Goal: Book appointment/travel/reservation

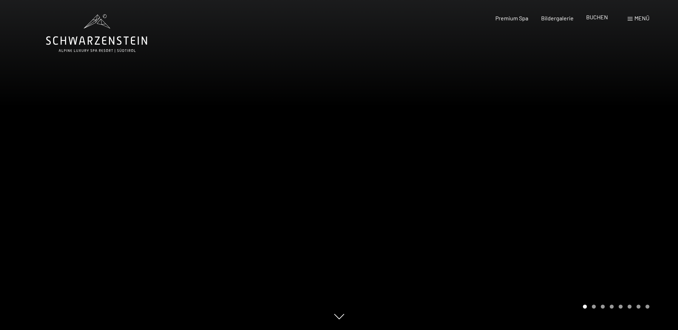
click at [591, 19] on span "BUCHEN" at bounding box center [597, 17] width 22 height 7
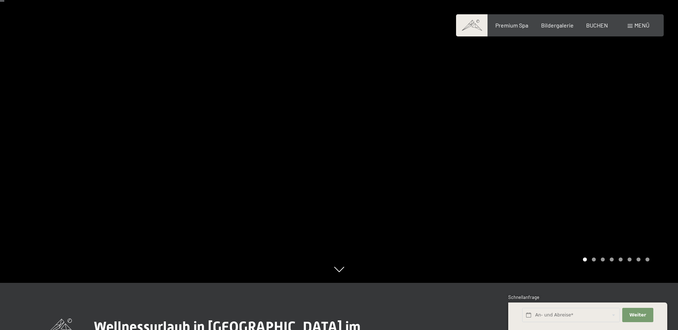
scroll to position [143, 0]
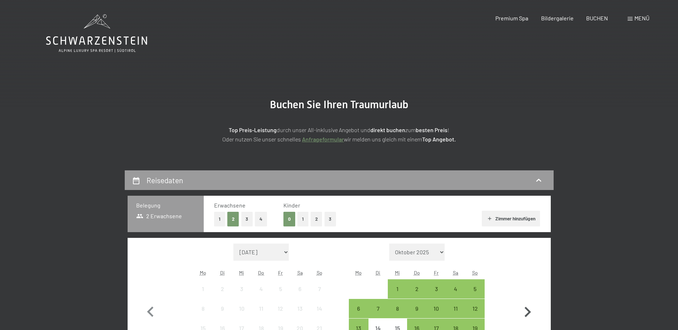
click at [525, 310] on icon "button" at bounding box center [527, 312] width 21 height 21
select select "2025-10-01"
select select "2025-11-01"
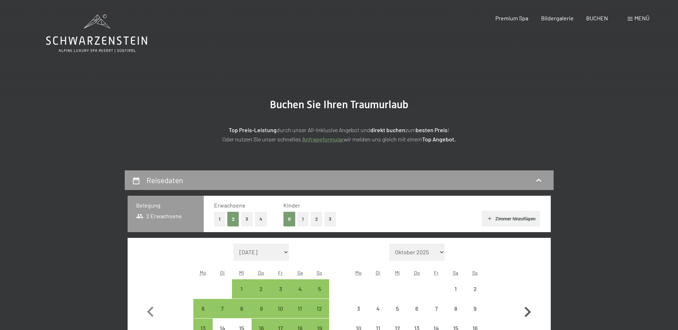
click at [525, 310] on icon "button" at bounding box center [527, 312] width 21 height 21
select select "2025-11-01"
select select "2025-12-01"
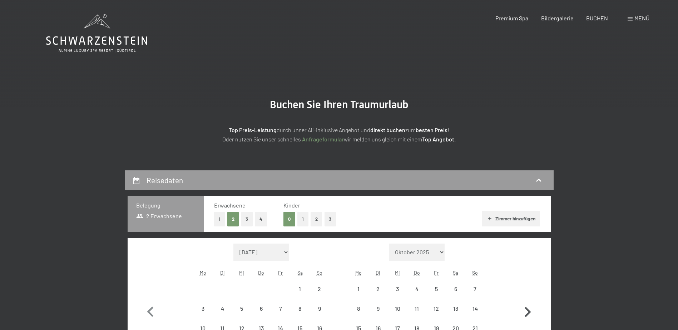
click at [525, 310] on icon "button" at bounding box center [527, 312] width 21 height 21
select select "2025-12-01"
select select "2026-01-01"
select select "2025-12-01"
select select "2026-01-01"
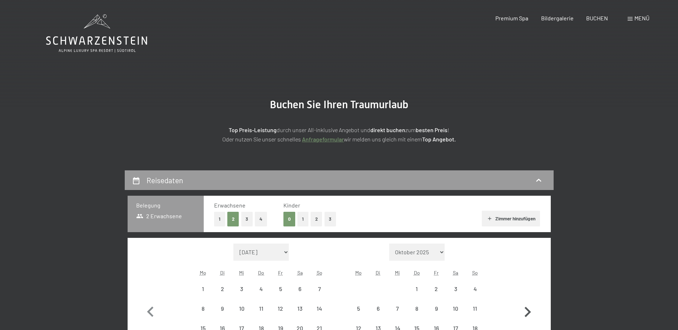
click at [525, 310] on icon "button" at bounding box center [527, 312] width 21 height 21
select select "2026-01-01"
select select "2026-02-01"
select select "2026-01-01"
select select "2026-02-01"
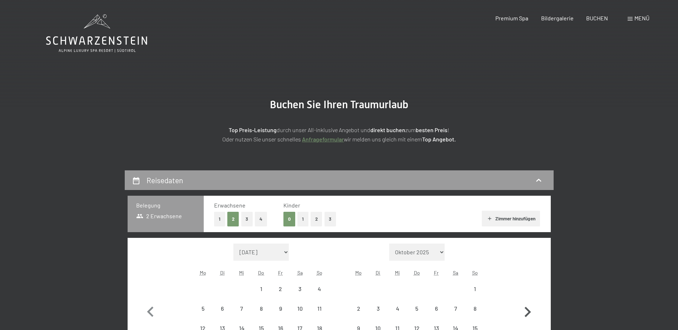
select select "2026-01-01"
select select "2026-02-01"
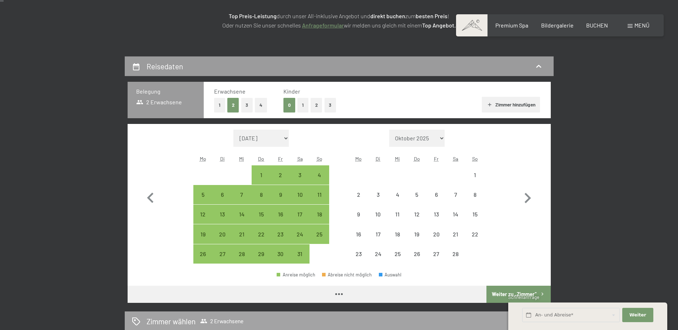
select select "2026-01-01"
select select "2026-02-01"
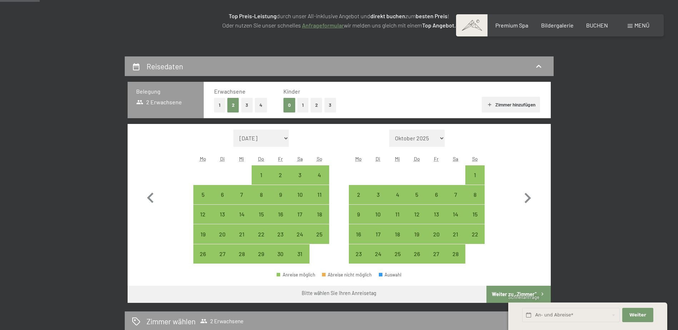
scroll to position [143, 0]
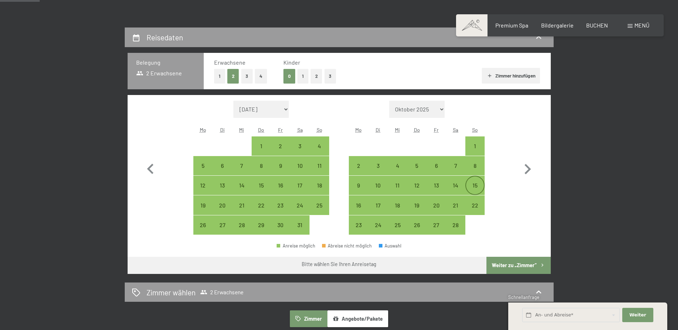
click at [476, 185] on div "15" at bounding box center [475, 192] width 18 height 18
select select "2026-01-01"
select select "2026-02-01"
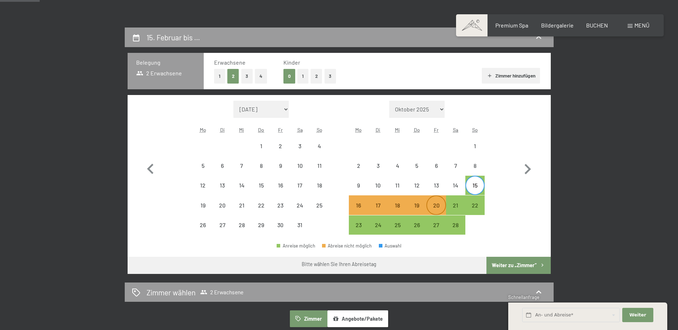
click at [442, 208] on div "20" at bounding box center [436, 212] width 18 height 18
select select "2026-01-01"
select select "2026-02-01"
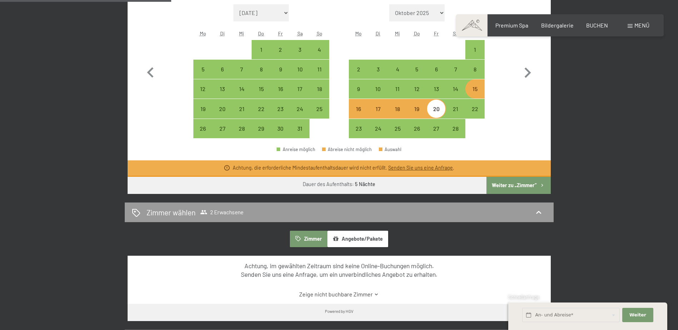
scroll to position [286, 0]
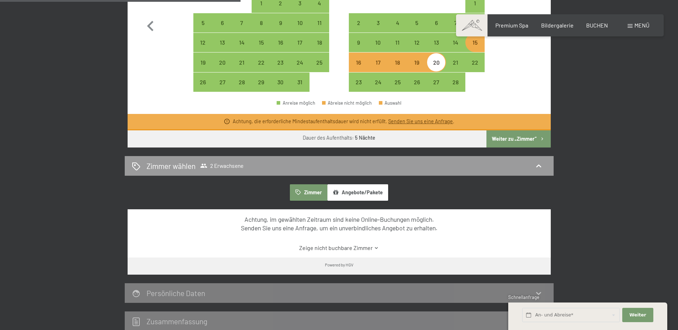
click at [535, 139] on button "Weiter zu „Zimmer“" at bounding box center [518, 138] width 64 height 17
select select "2026-01-01"
select select "2026-02-01"
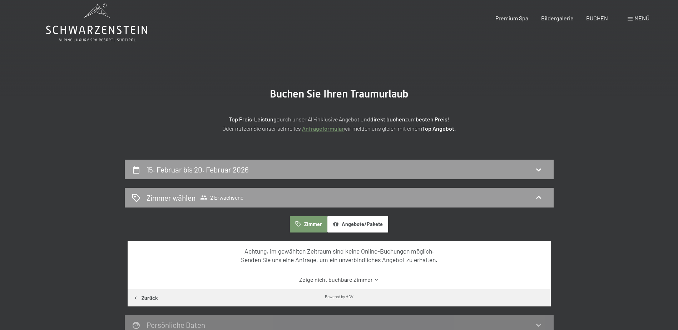
scroll to position [0, 0]
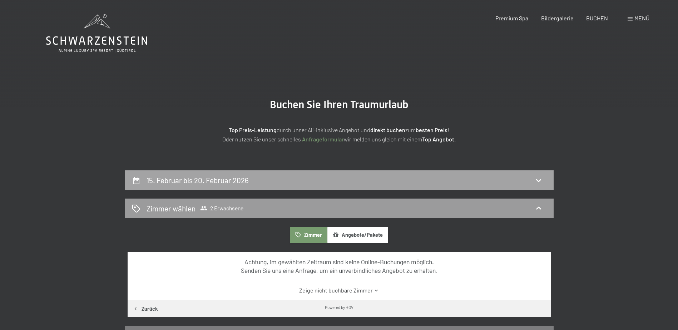
click at [542, 181] on icon at bounding box center [538, 180] width 9 height 9
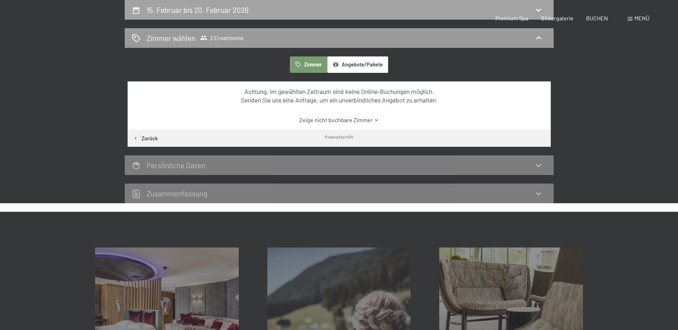
select select "2026-01-01"
select select "2026-02-01"
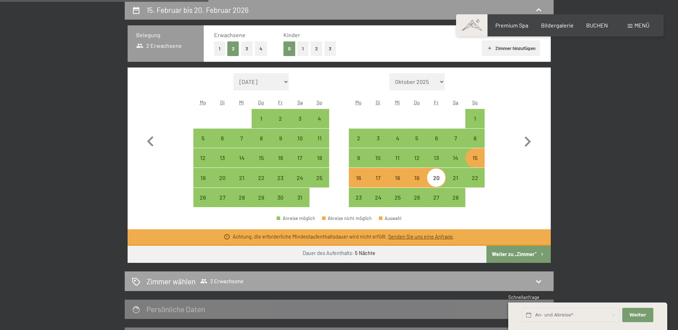
click at [227, 281] on span "2 Erwachsene" at bounding box center [221, 281] width 43 height 7
select select "2026-01-01"
select select "2026-02-01"
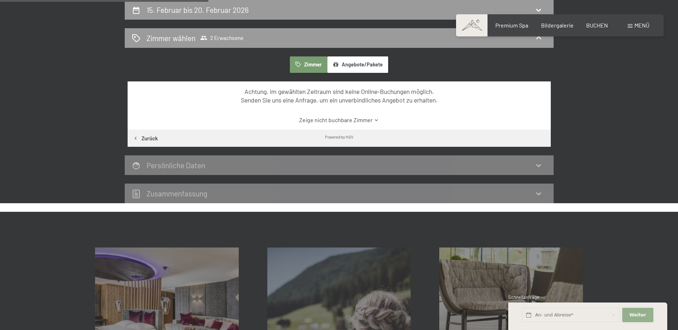
click at [636, 313] on span "Weiter" at bounding box center [637, 315] width 17 height 6
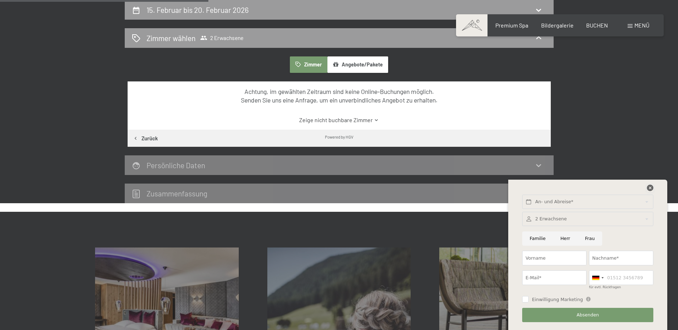
click at [648, 187] on icon at bounding box center [650, 188] width 6 height 6
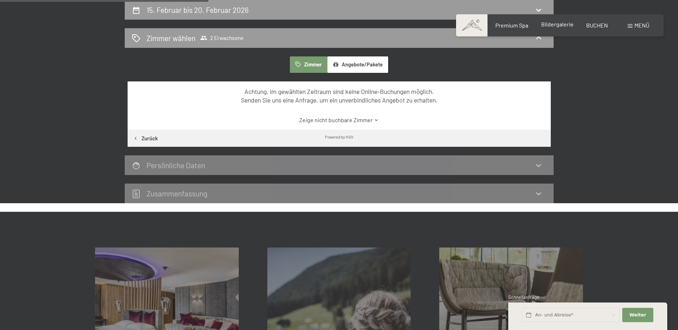
click at [571, 26] on span "Bildergalerie" at bounding box center [557, 24] width 33 height 7
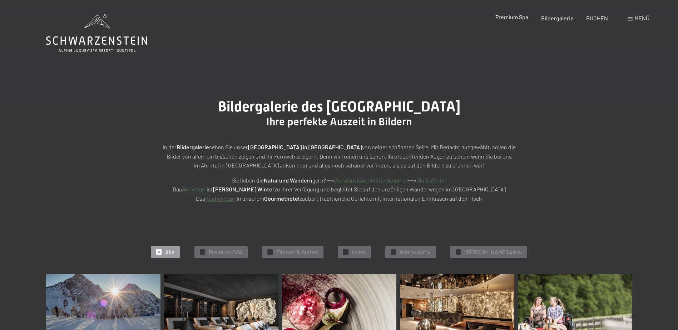
click at [525, 18] on span "Premium Spa" at bounding box center [511, 17] width 33 height 7
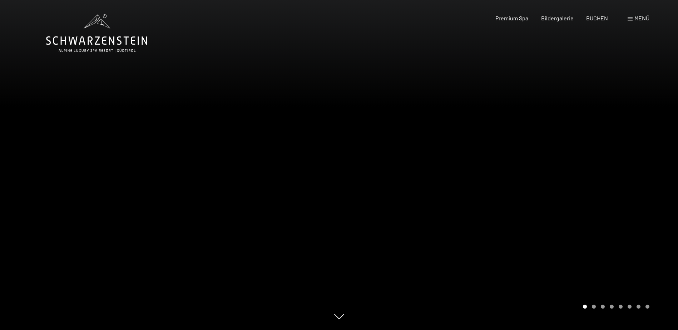
click at [632, 18] on span at bounding box center [629, 19] width 5 height 4
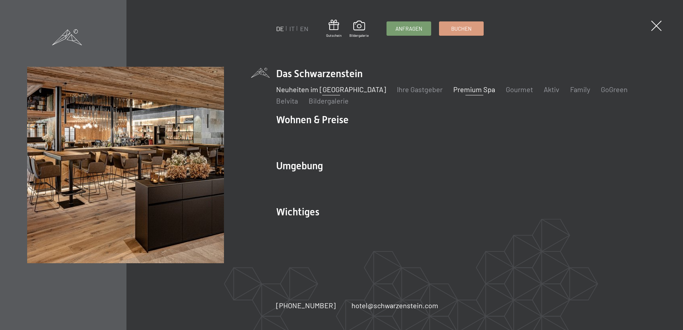
click at [344, 90] on link "Neuheiten im [GEOGRAPHIC_DATA]" at bounding box center [331, 89] width 110 height 9
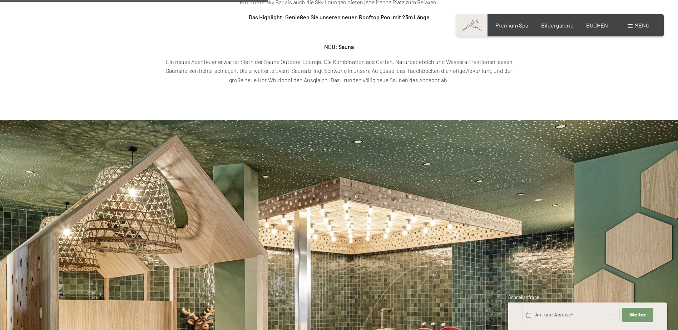
scroll to position [1179, 0]
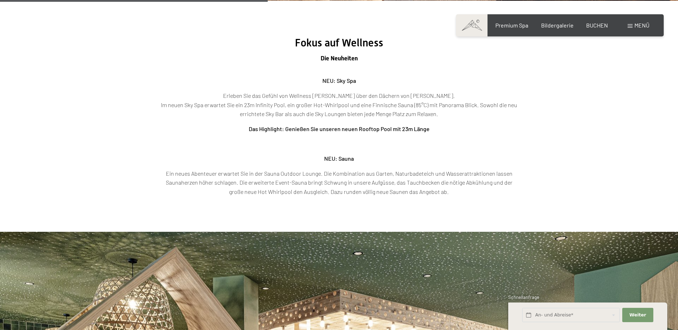
click at [628, 27] on span at bounding box center [629, 26] width 5 height 4
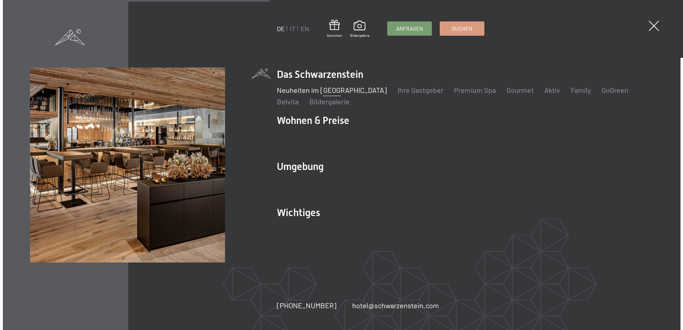
scroll to position [1182, 0]
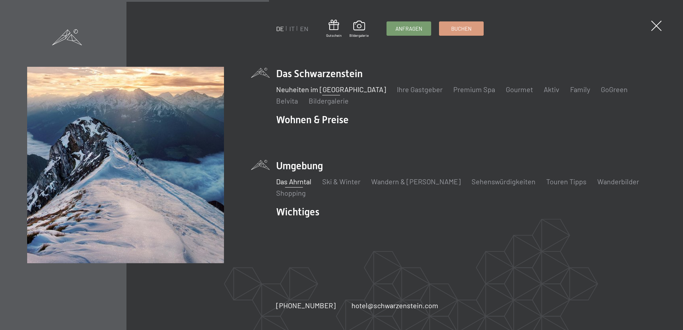
click at [297, 183] on link "Das Ahrntal" at bounding box center [293, 181] width 35 height 9
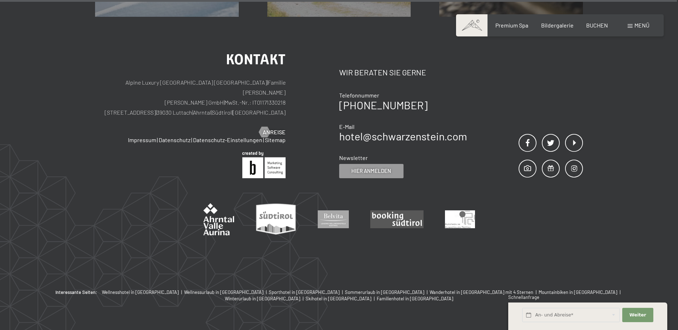
scroll to position [2573, 0]
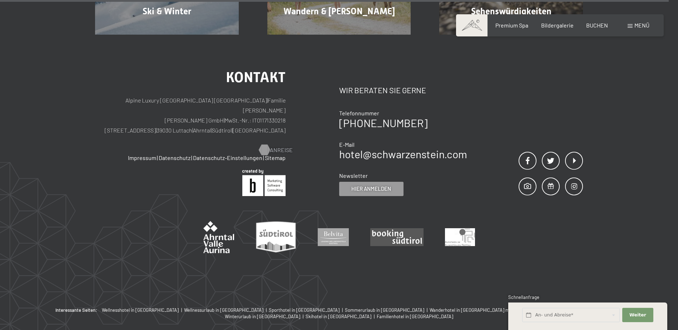
click at [280, 146] on span "Anreise" at bounding box center [281, 150] width 23 height 8
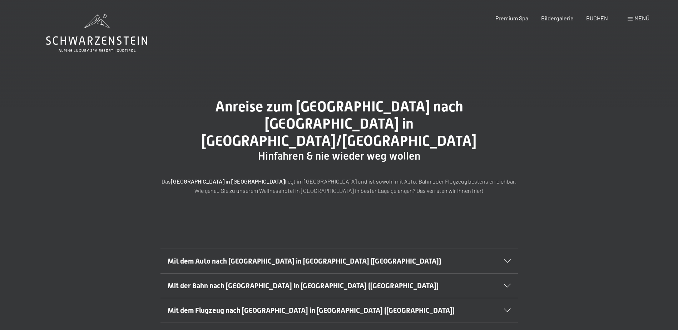
click at [506, 259] on icon at bounding box center [507, 261] width 7 height 4
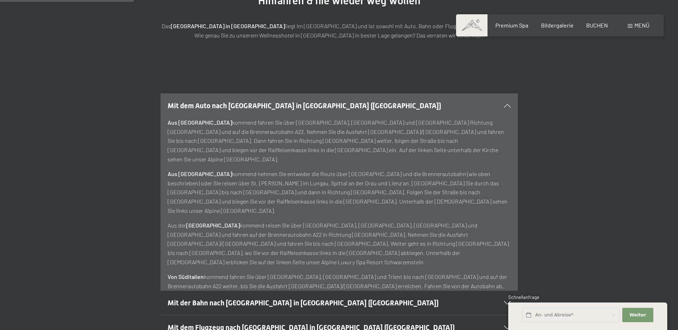
scroll to position [179, 0]
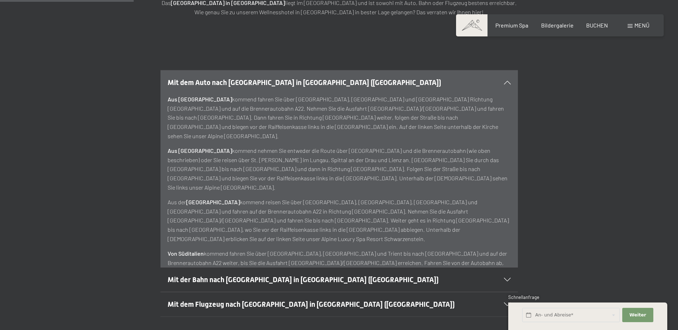
click at [578, 158] on div "Mit dem Auto nach [GEOGRAPHIC_DATA] in [GEOGRAPHIC_DATA] ([GEOGRAPHIC_DATA]) Au…" at bounding box center [339, 169] width 488 height 198
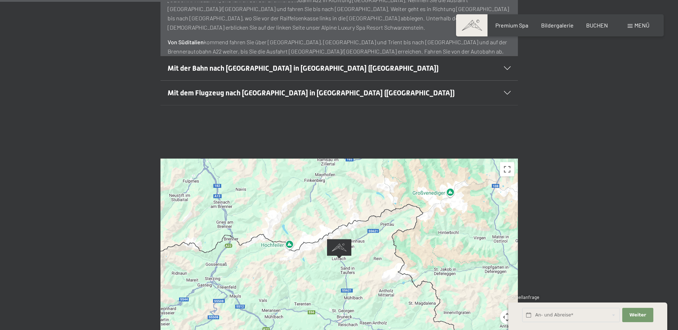
scroll to position [464, 0]
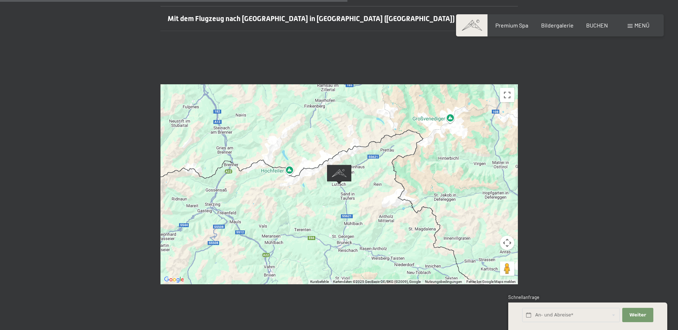
click at [338, 165] on img "Alpine Luxury SPA Resort SCHWARZENSTEIN" at bounding box center [339, 175] width 24 height 20
click at [647, 312] on button "Weiter Adressfelder ausblenden" at bounding box center [637, 315] width 31 height 15
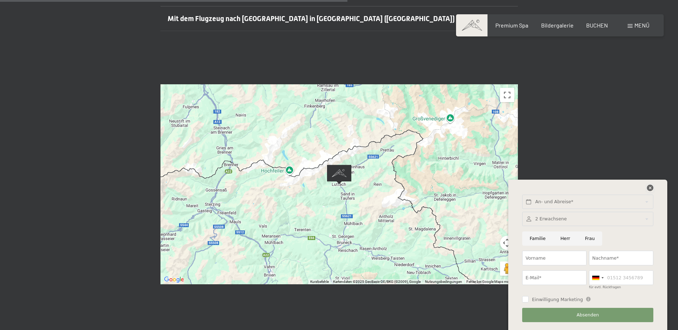
click at [649, 188] on icon at bounding box center [650, 188] width 6 height 6
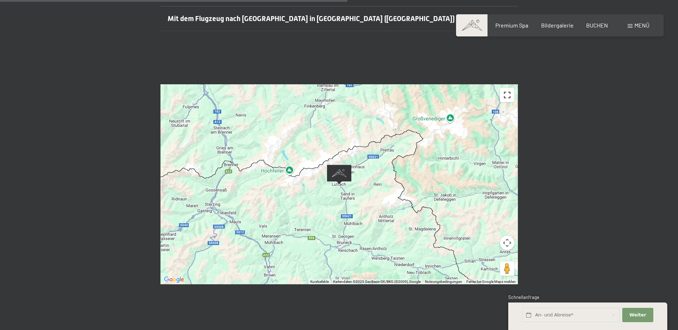
click at [506, 88] on button "Vollbildansicht ein/aus" at bounding box center [507, 95] width 14 height 14
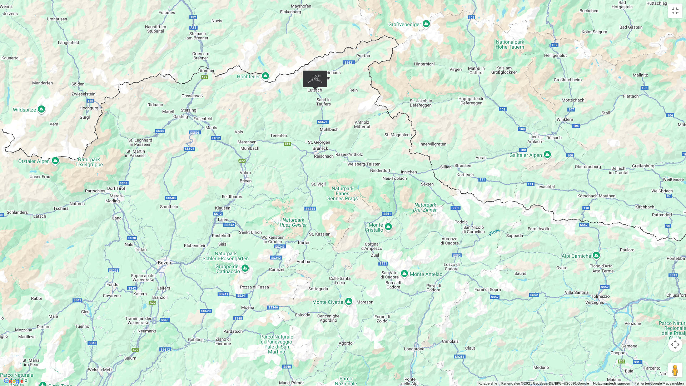
drag, startPoint x: 422, startPoint y: 324, endPoint x: 393, endPoint y: 220, distance: 107.4
click at [393, 220] on div at bounding box center [343, 193] width 686 height 386
click at [674, 10] on button "Vollbildansicht ein/aus" at bounding box center [675, 11] width 14 height 14
